Goal: Task Accomplishment & Management: Use online tool/utility

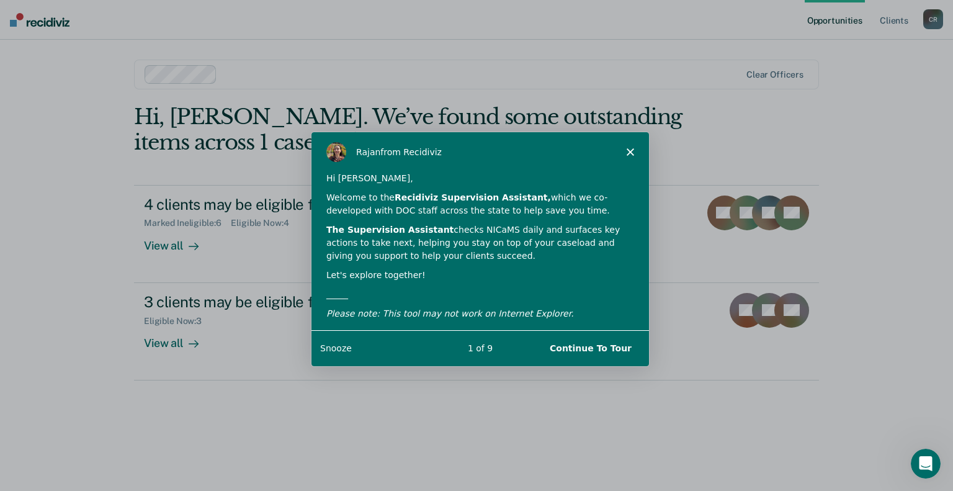
click at [627, 150] on icon "Close" at bounding box center [629, 151] width 7 height 7
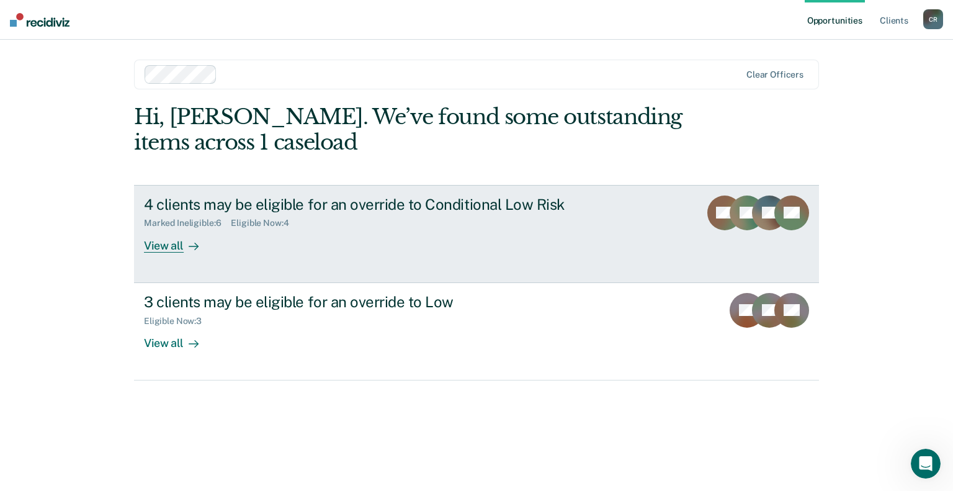
click at [184, 242] on div at bounding box center [191, 245] width 15 height 14
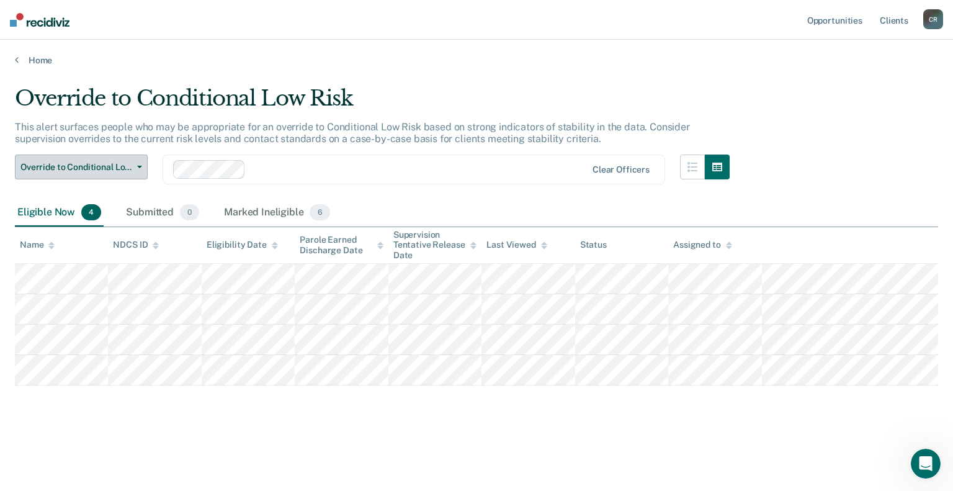
click at [135, 167] on span "button" at bounding box center [137, 167] width 10 height 2
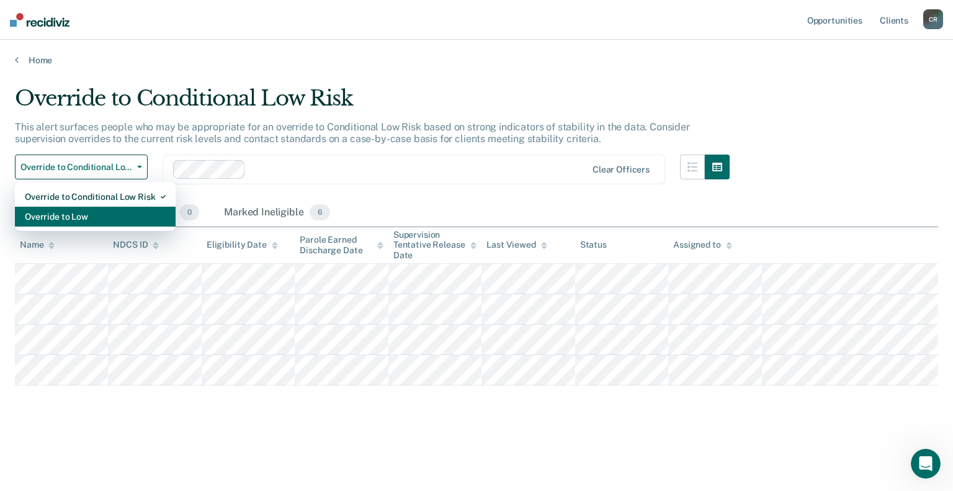
click at [105, 223] on div "Override to Low" at bounding box center [95, 217] width 141 height 20
